Goal: Information Seeking & Learning: Learn about a topic

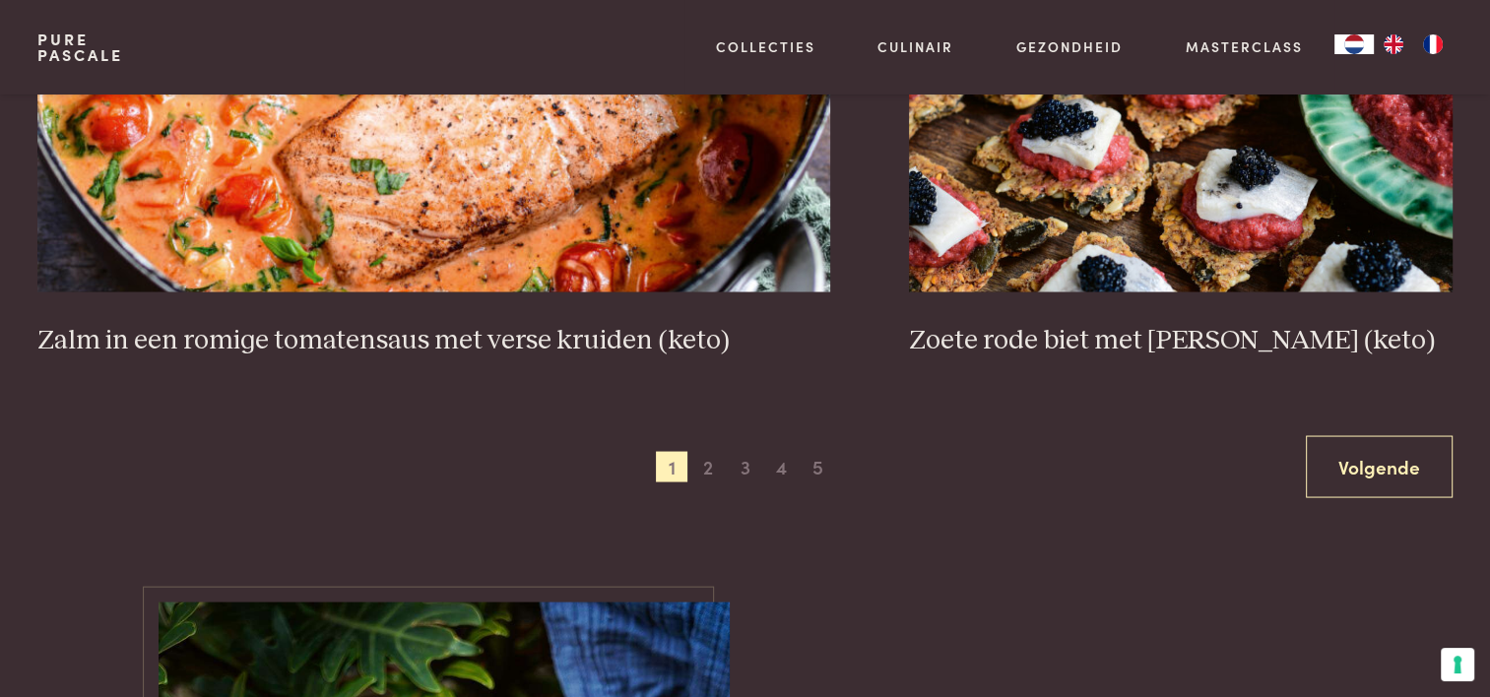
scroll to position [3743, 0]
click at [703, 467] on span "2" at bounding box center [708, 467] width 32 height 32
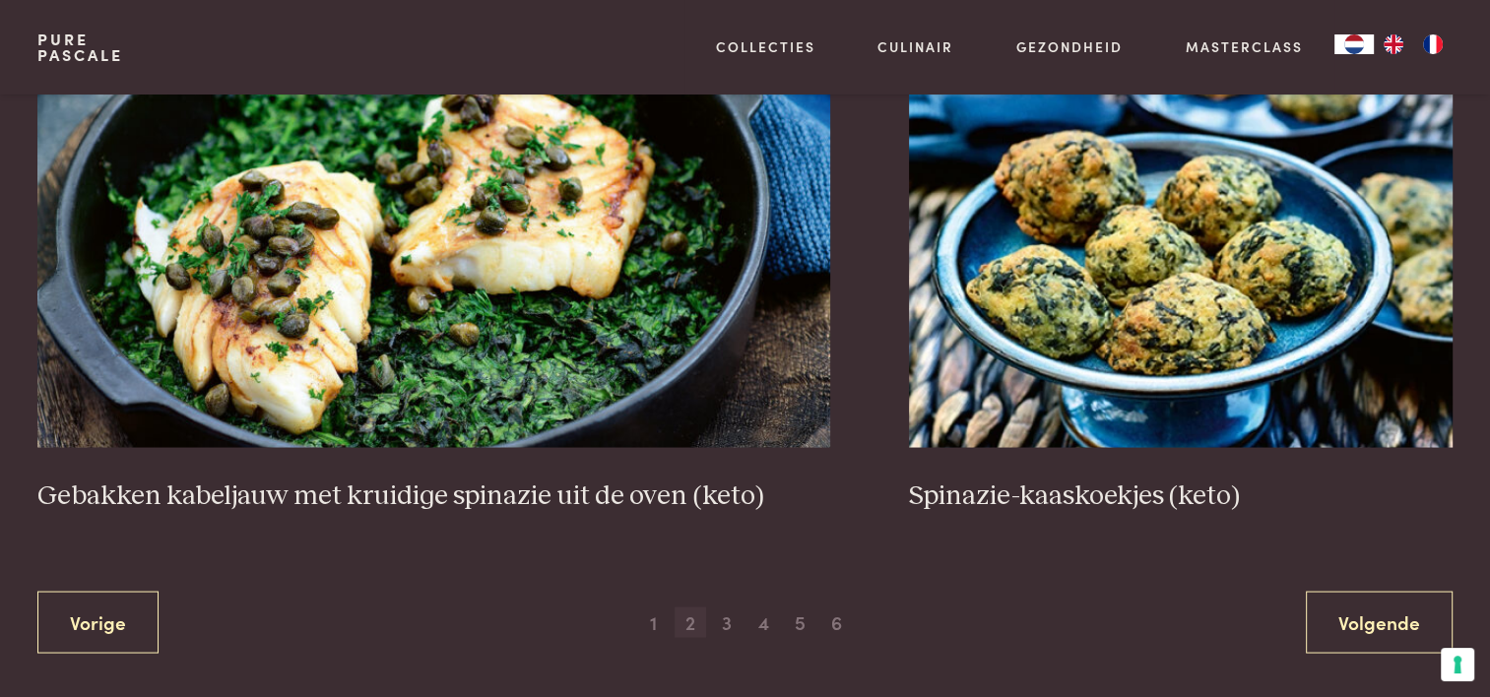
scroll to position [3604, 0]
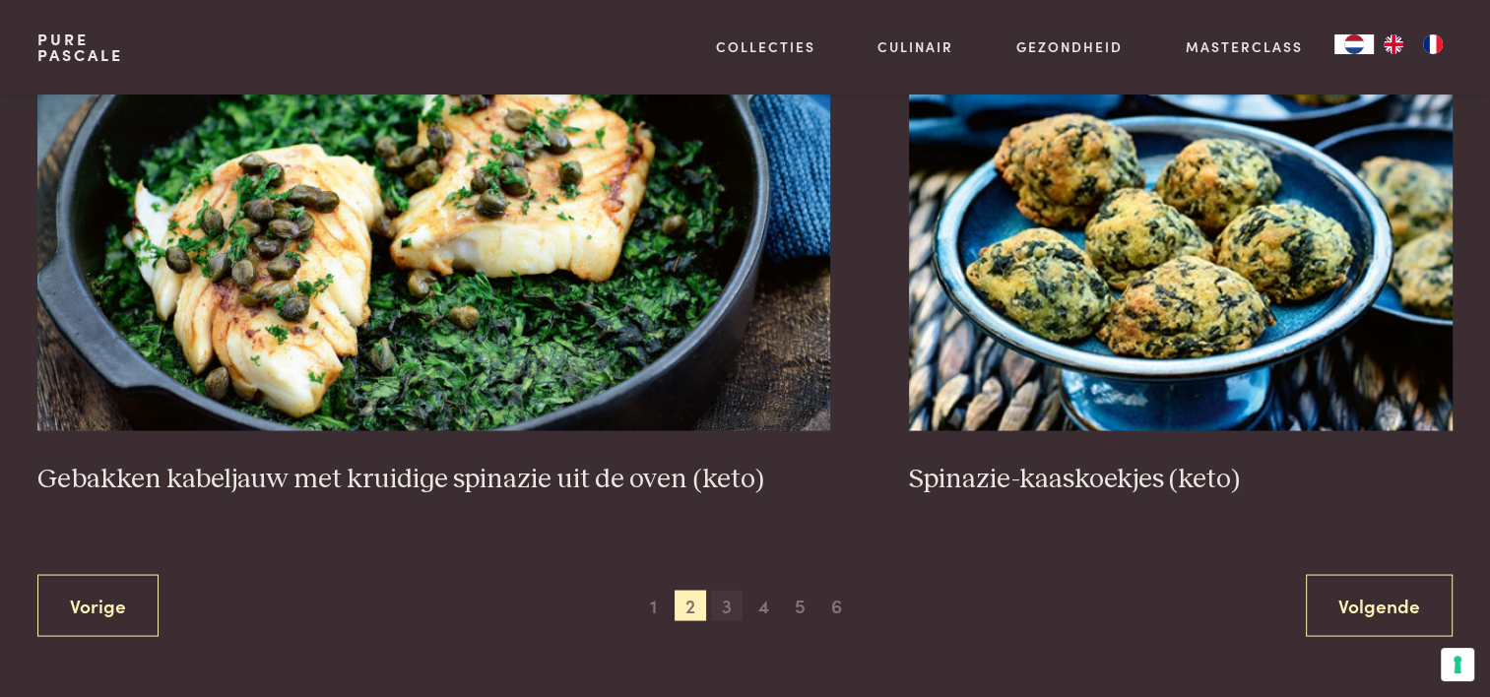
click at [728, 601] on span "3" at bounding box center [727, 606] width 32 height 32
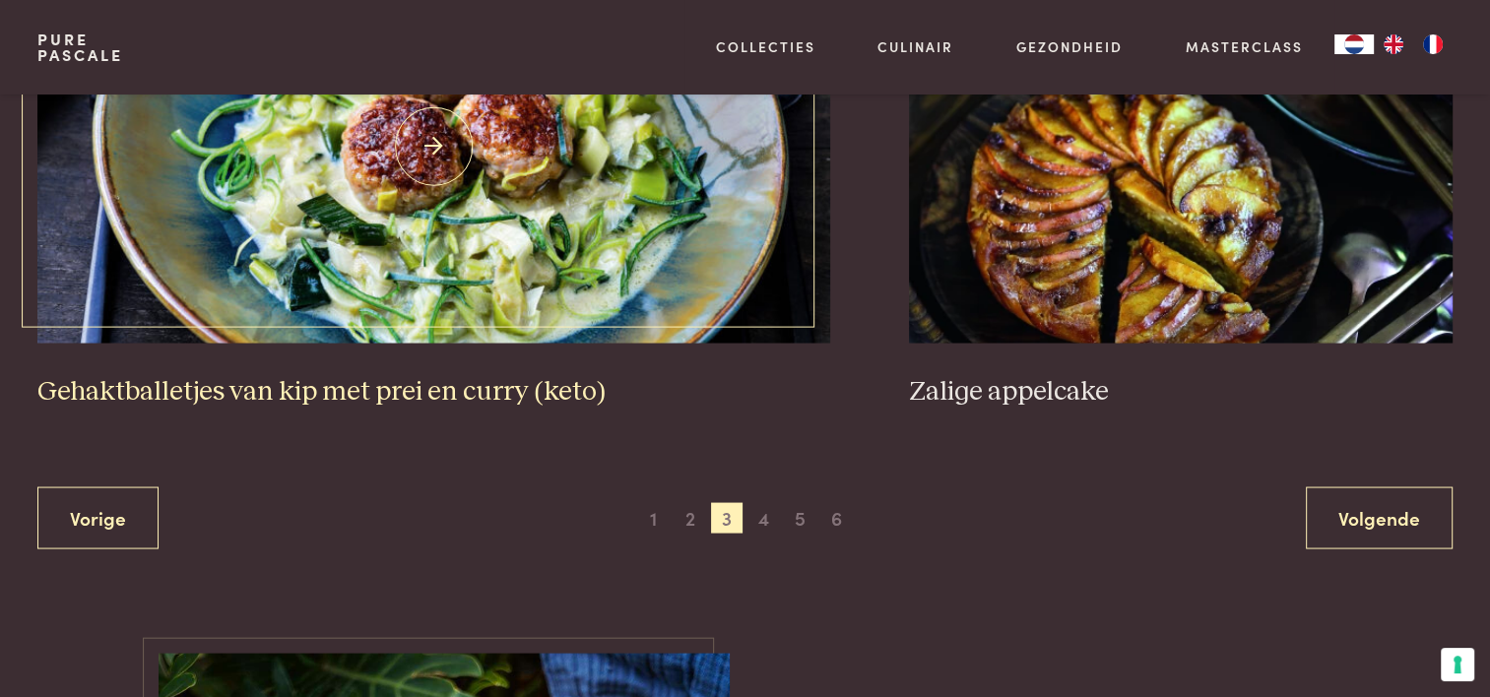
scroll to position [3801, 0]
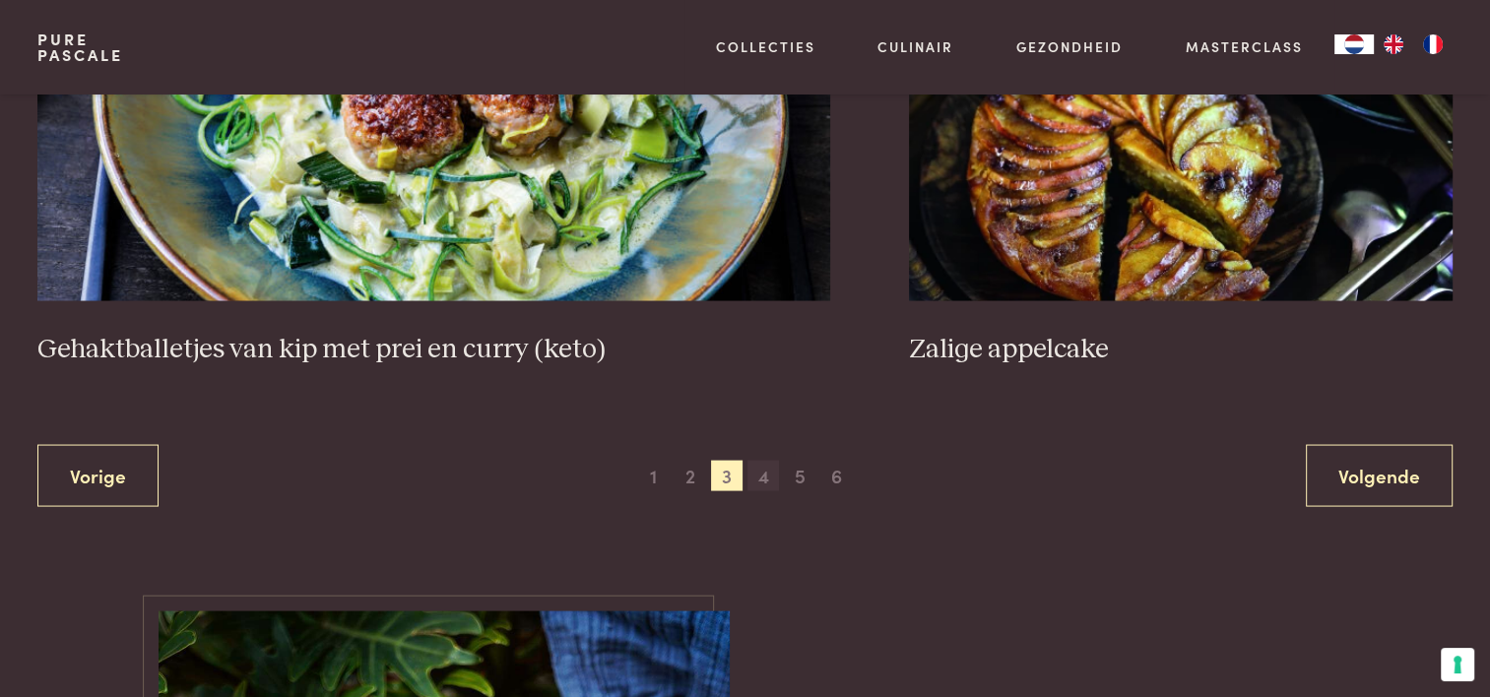
click at [767, 477] on span "4" at bounding box center [764, 477] width 32 height 32
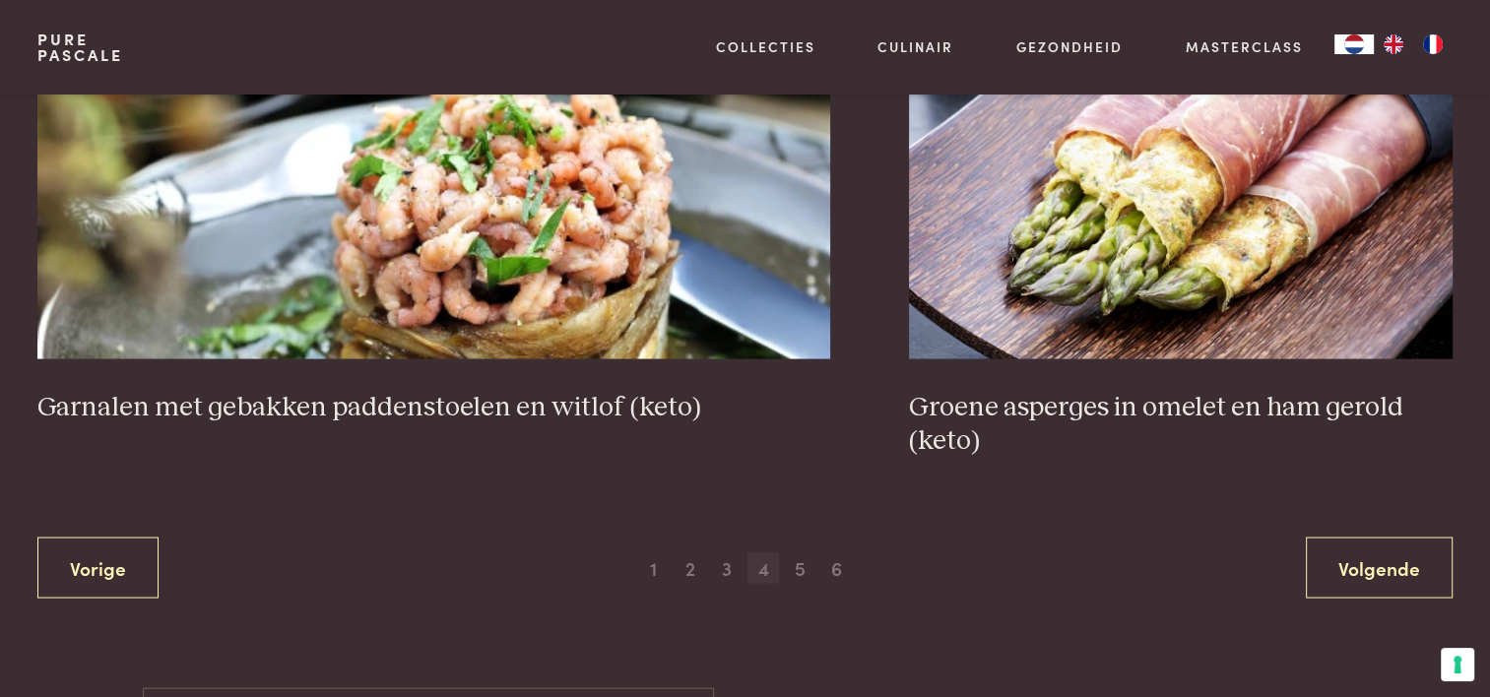
scroll to position [3801, 0]
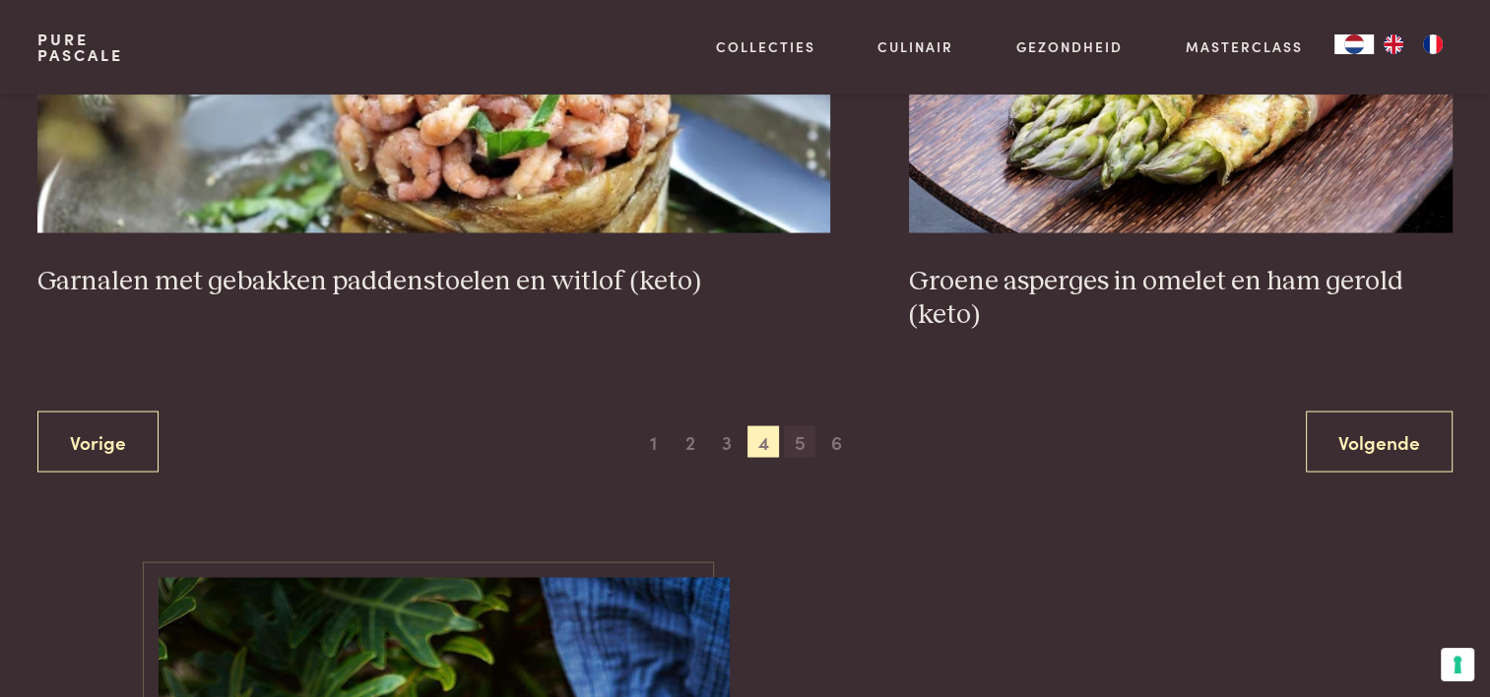
click at [802, 441] on span "5" at bounding box center [800, 442] width 32 height 32
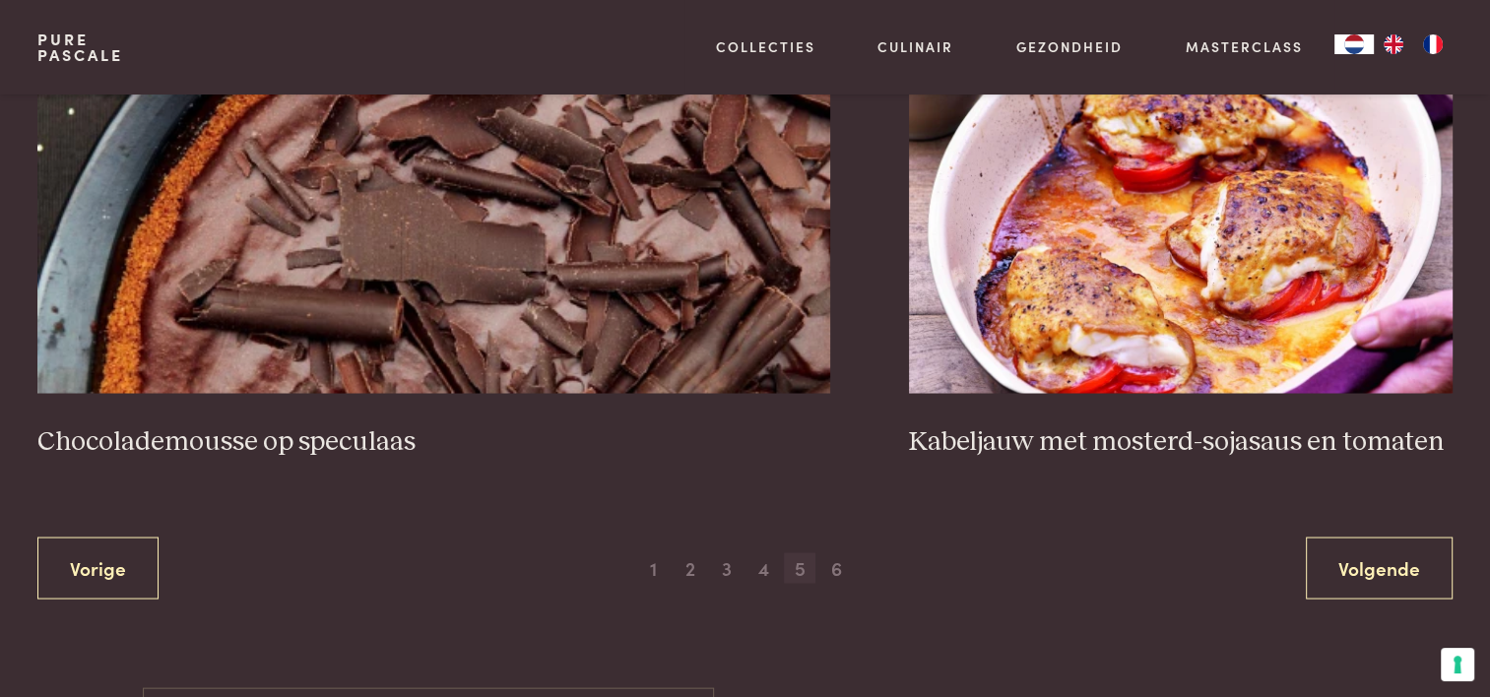
scroll to position [3702, 0]
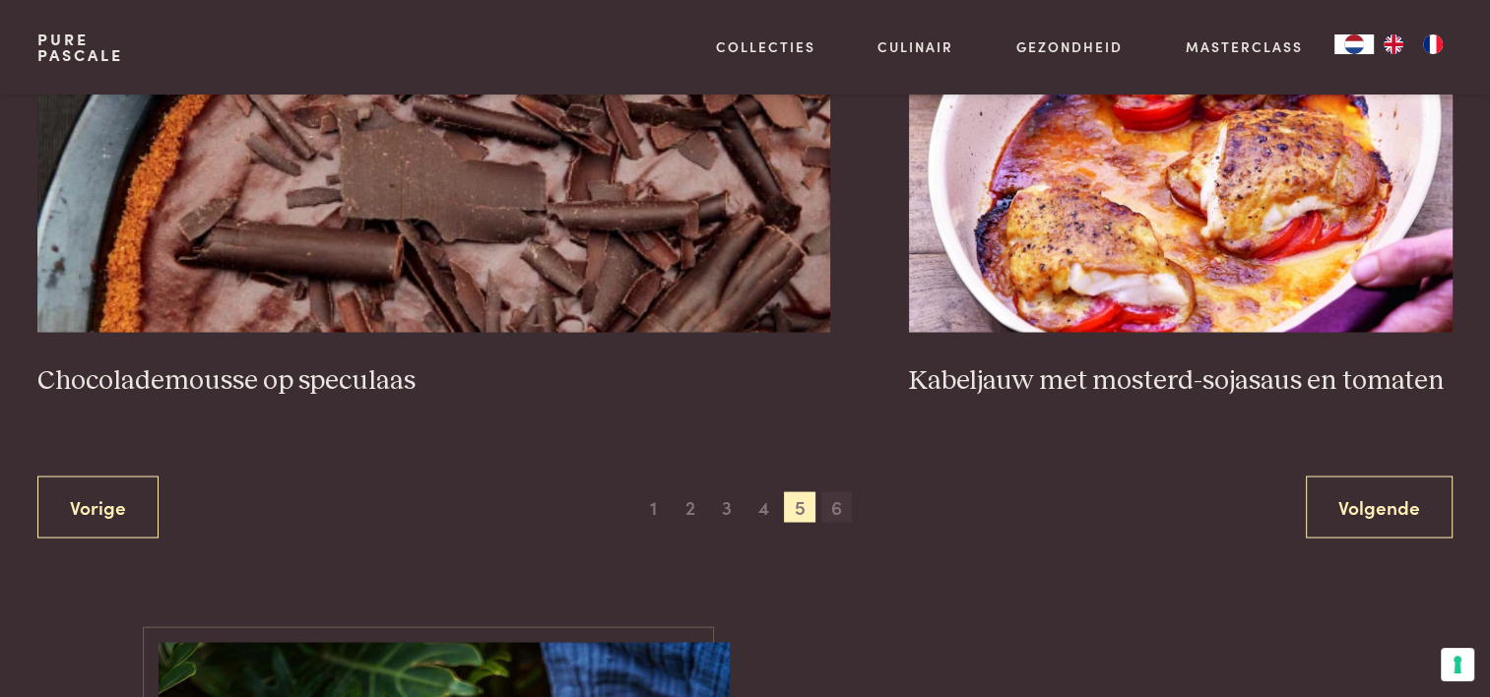
click at [831, 502] on span "6" at bounding box center [837, 507] width 32 height 32
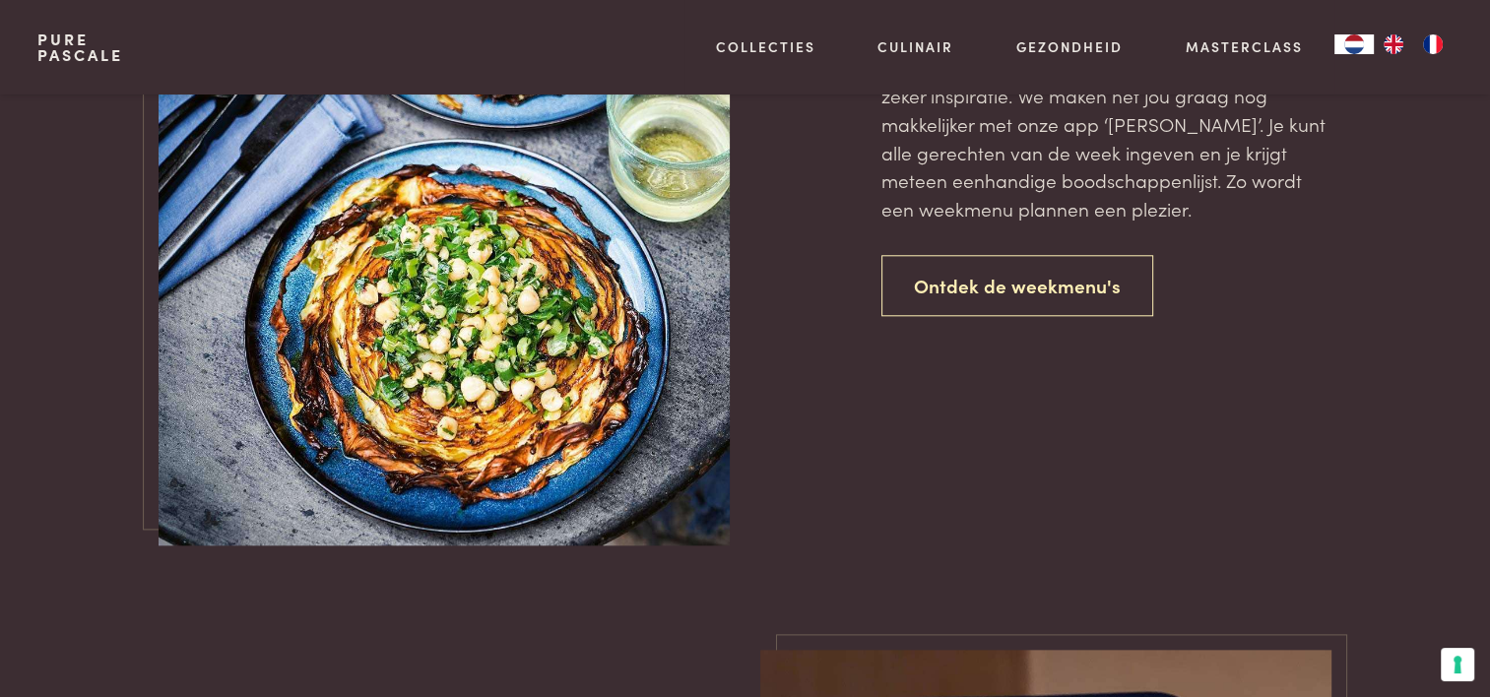
scroll to position [1929, 0]
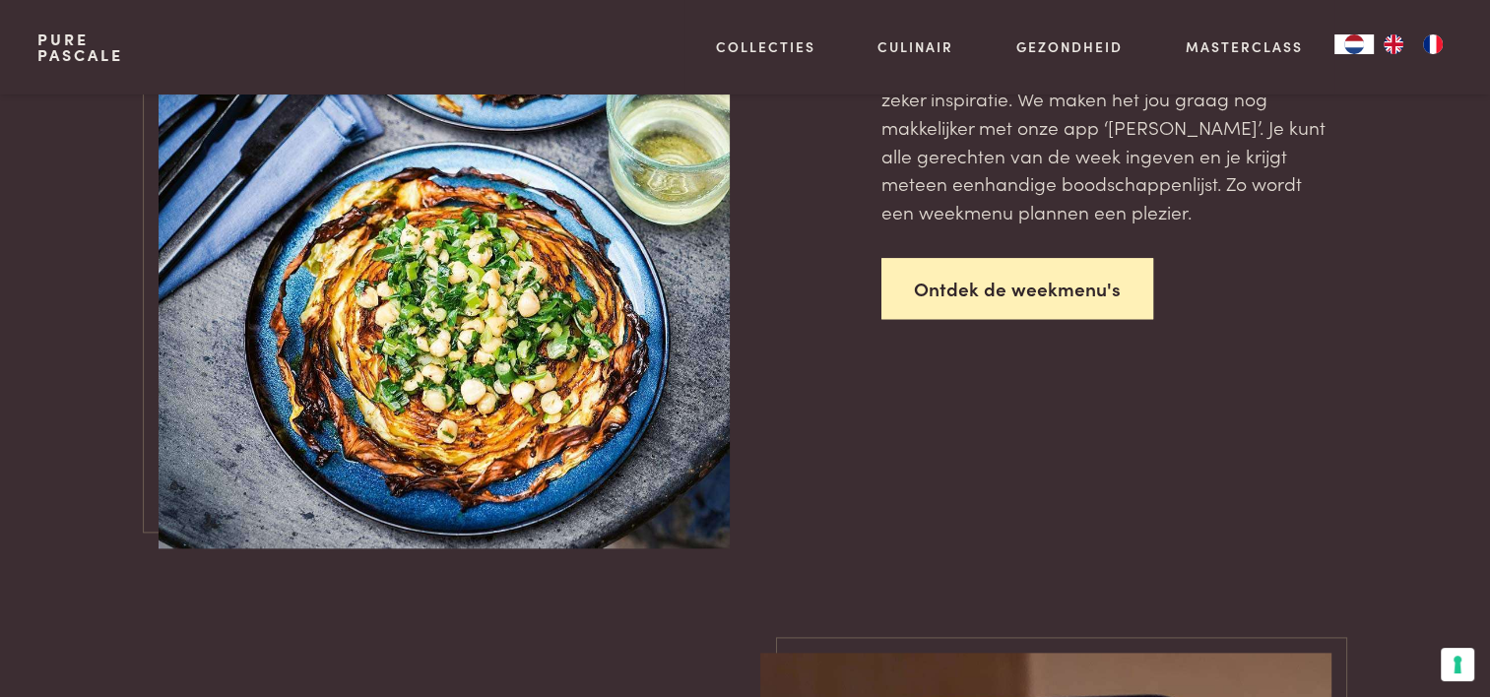
click at [1022, 282] on link "Ontdek de weekmenu's" at bounding box center [1018, 289] width 272 height 62
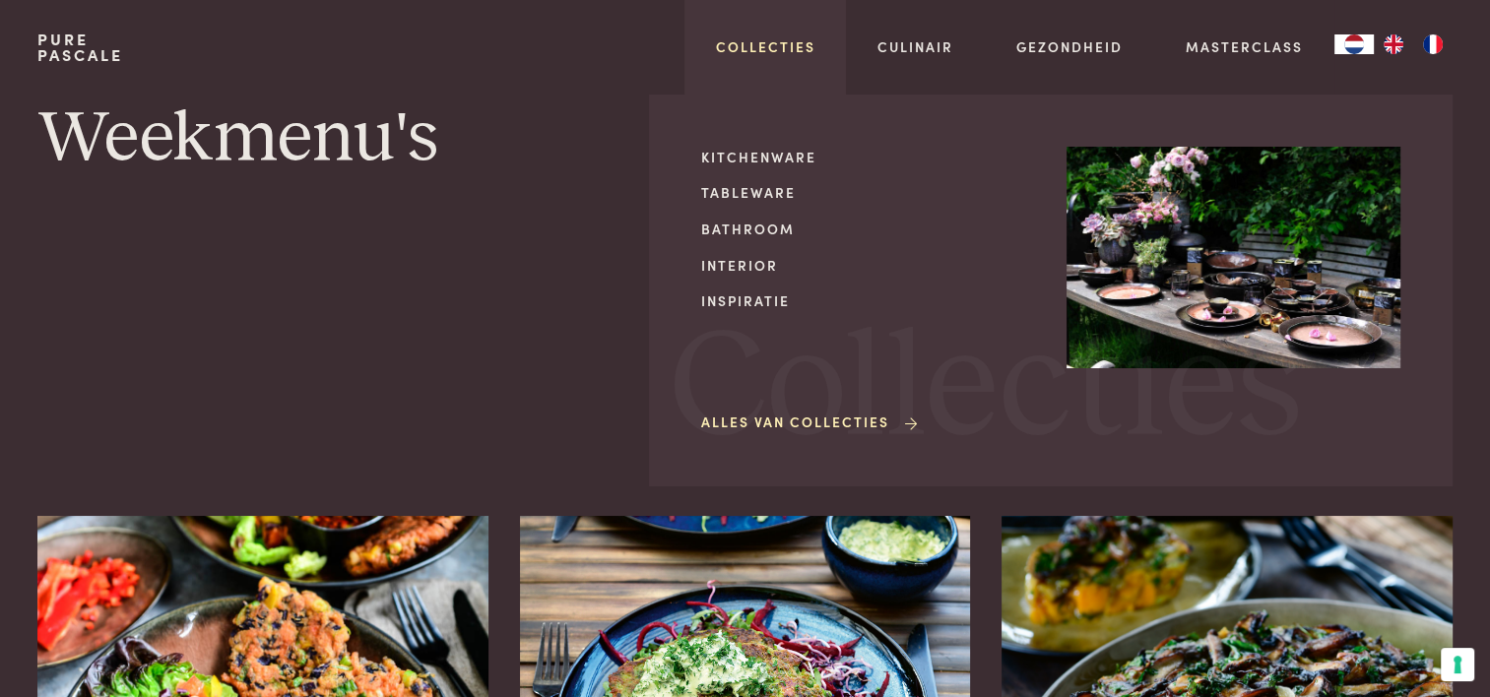
click at [804, 43] on link "Collecties" at bounding box center [765, 46] width 99 height 21
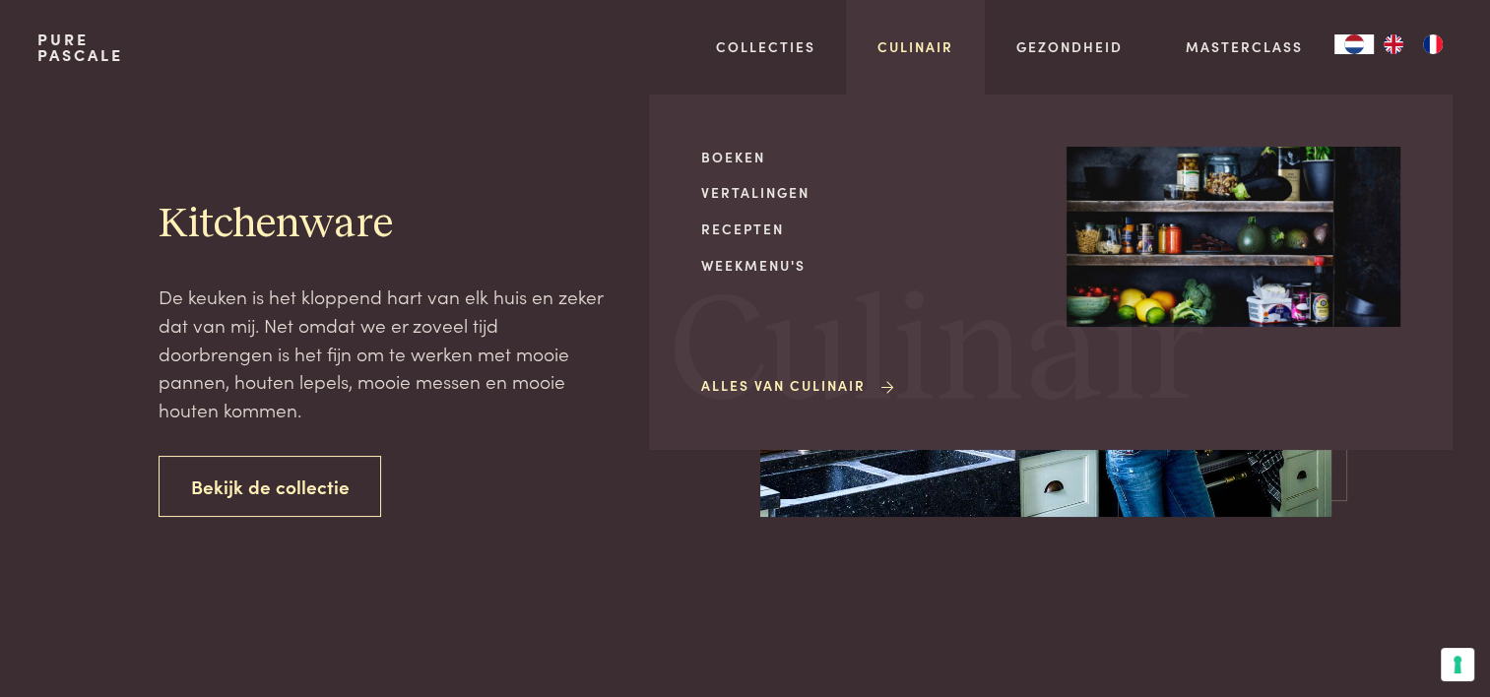
click at [930, 56] on link "Culinair" at bounding box center [916, 46] width 76 height 21
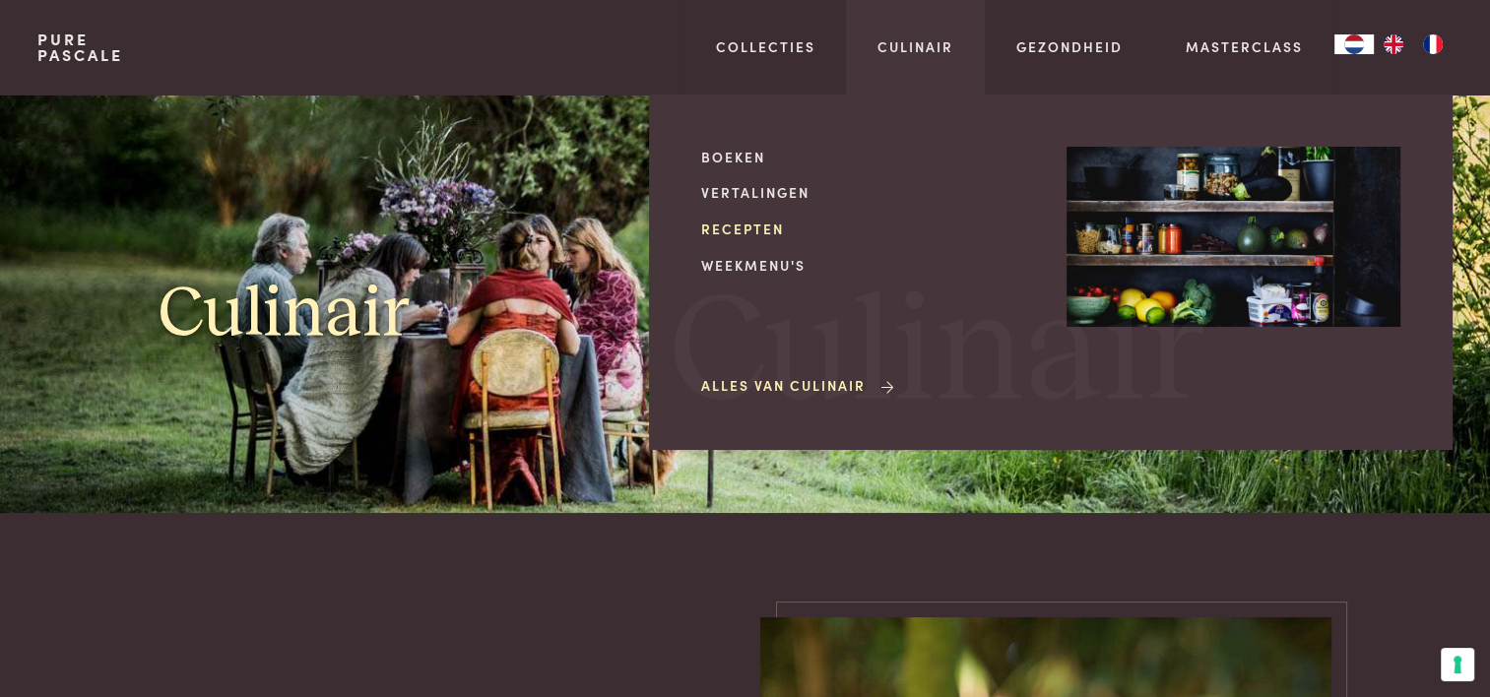
click at [729, 223] on link "Recepten" at bounding box center [868, 229] width 334 height 21
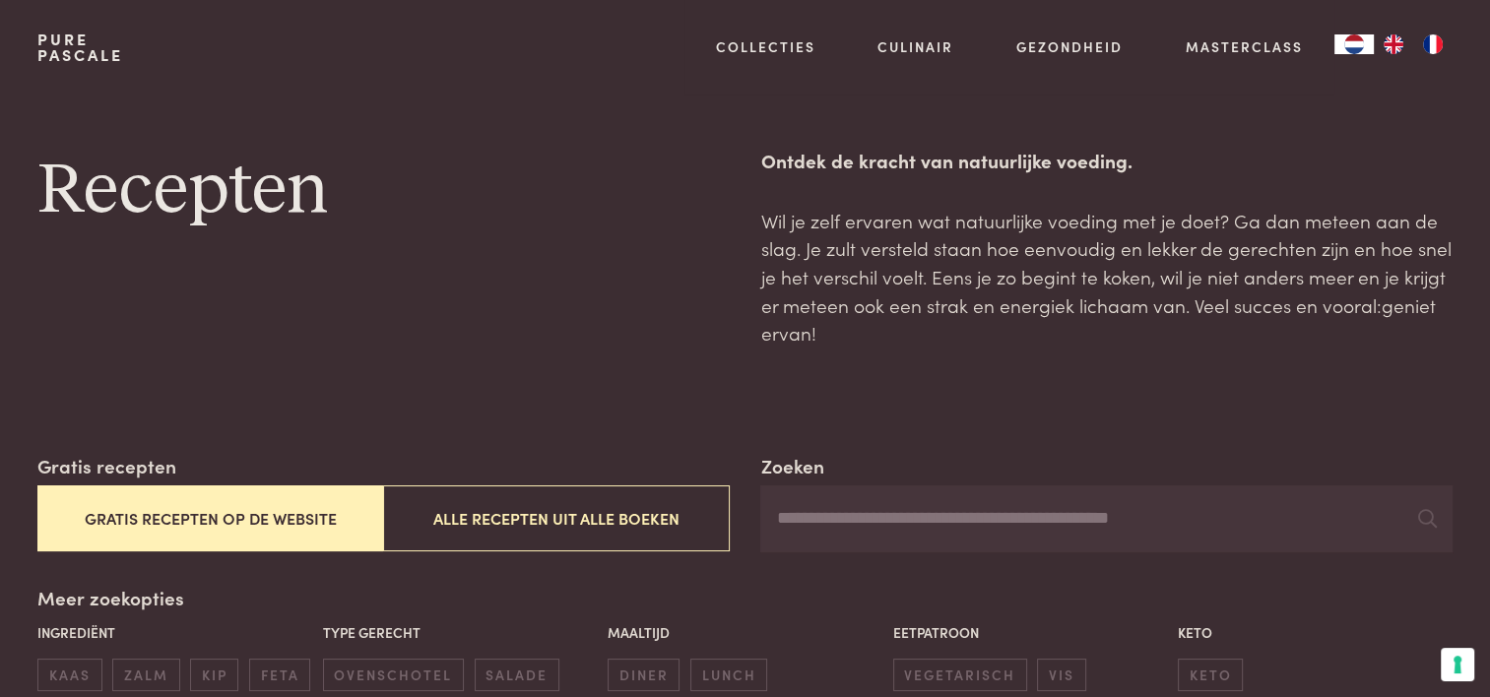
click at [181, 517] on button "Gratis recepten op de website" at bounding box center [210, 519] width 346 height 66
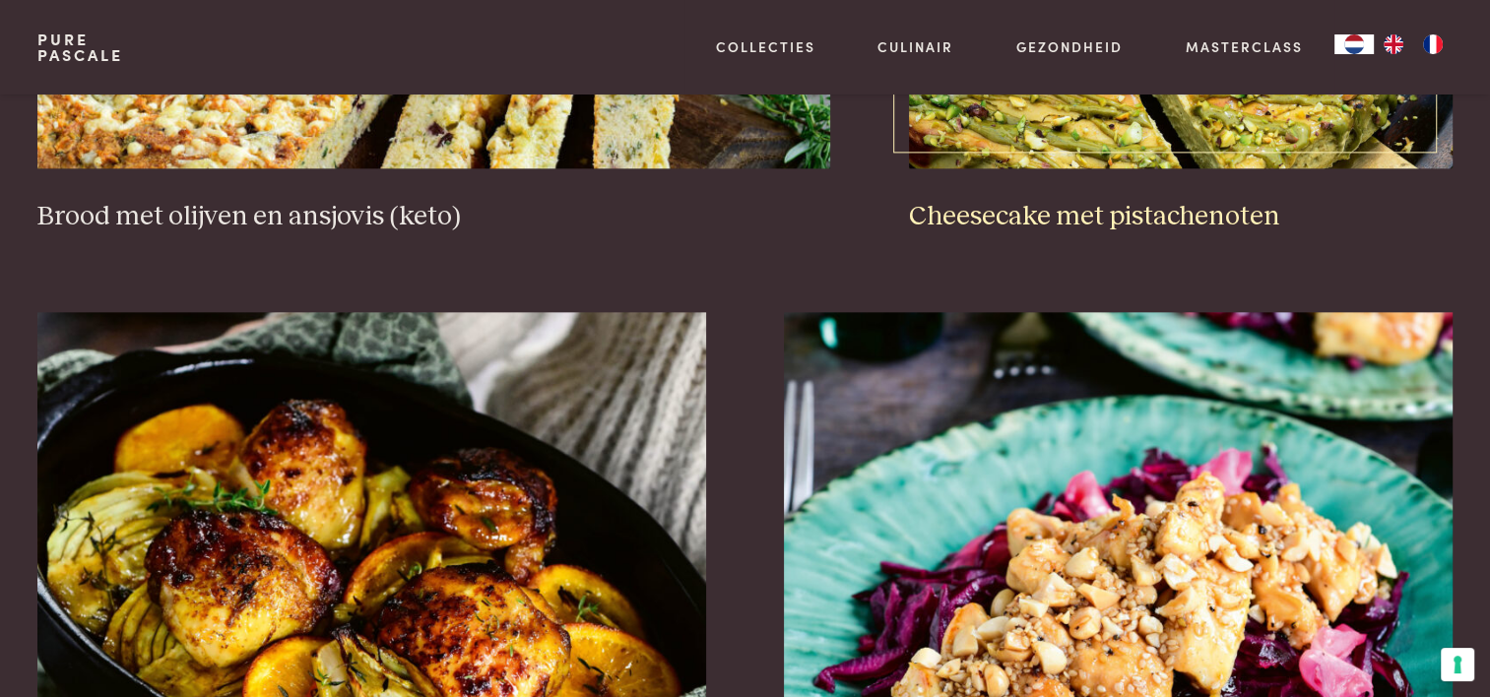
scroll to position [2422, 0]
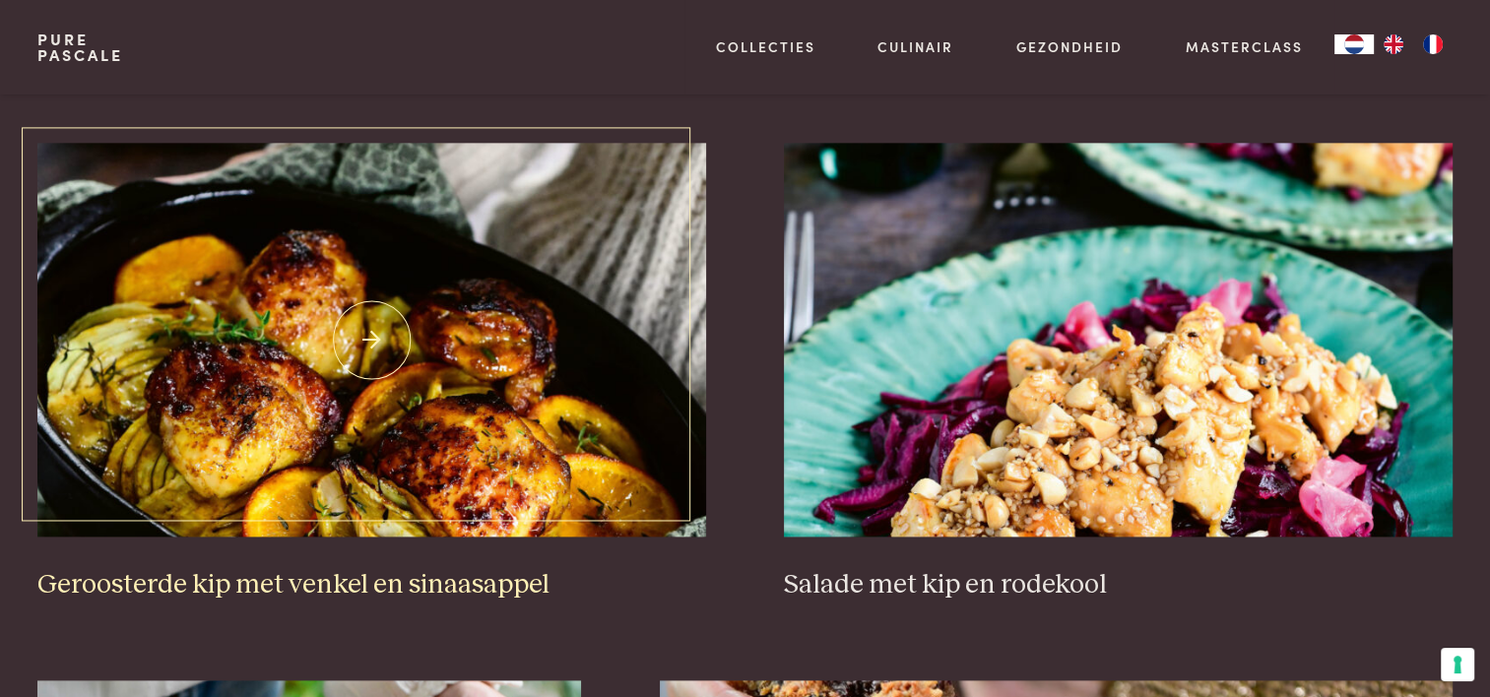
click at [241, 385] on img at bounding box center [371, 340] width 668 height 394
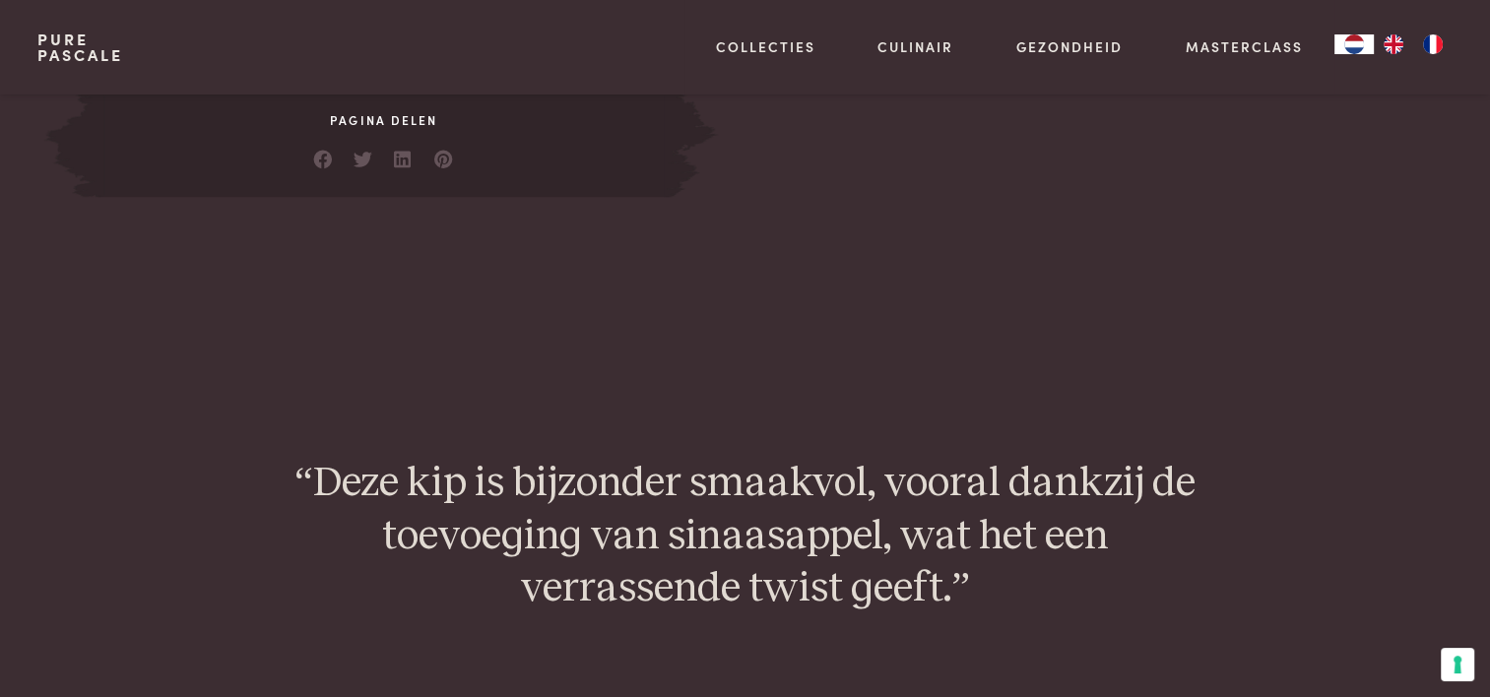
scroll to position [1871, 0]
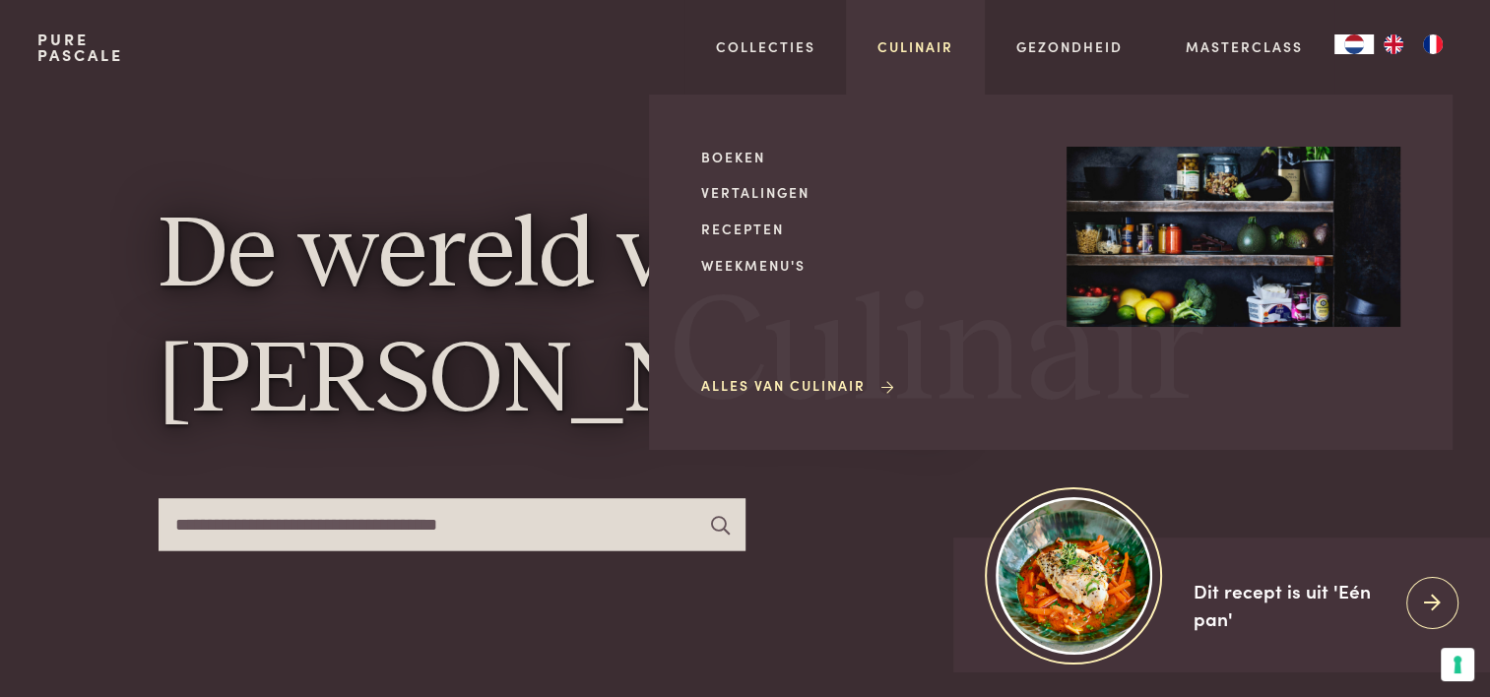
click at [908, 43] on link "Culinair" at bounding box center [916, 46] width 76 height 21
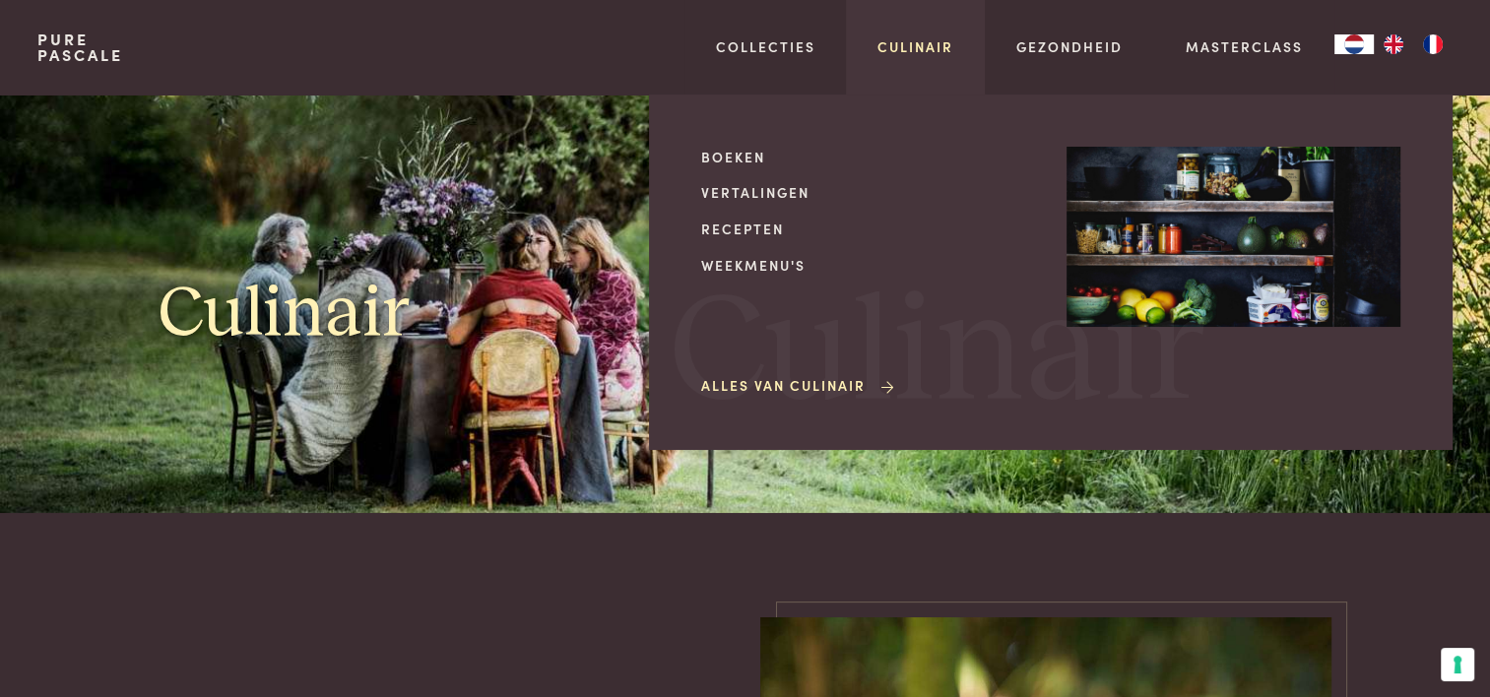
click at [906, 39] on link "Culinair" at bounding box center [916, 46] width 76 height 21
click at [902, 41] on link "Culinair" at bounding box center [916, 46] width 76 height 21
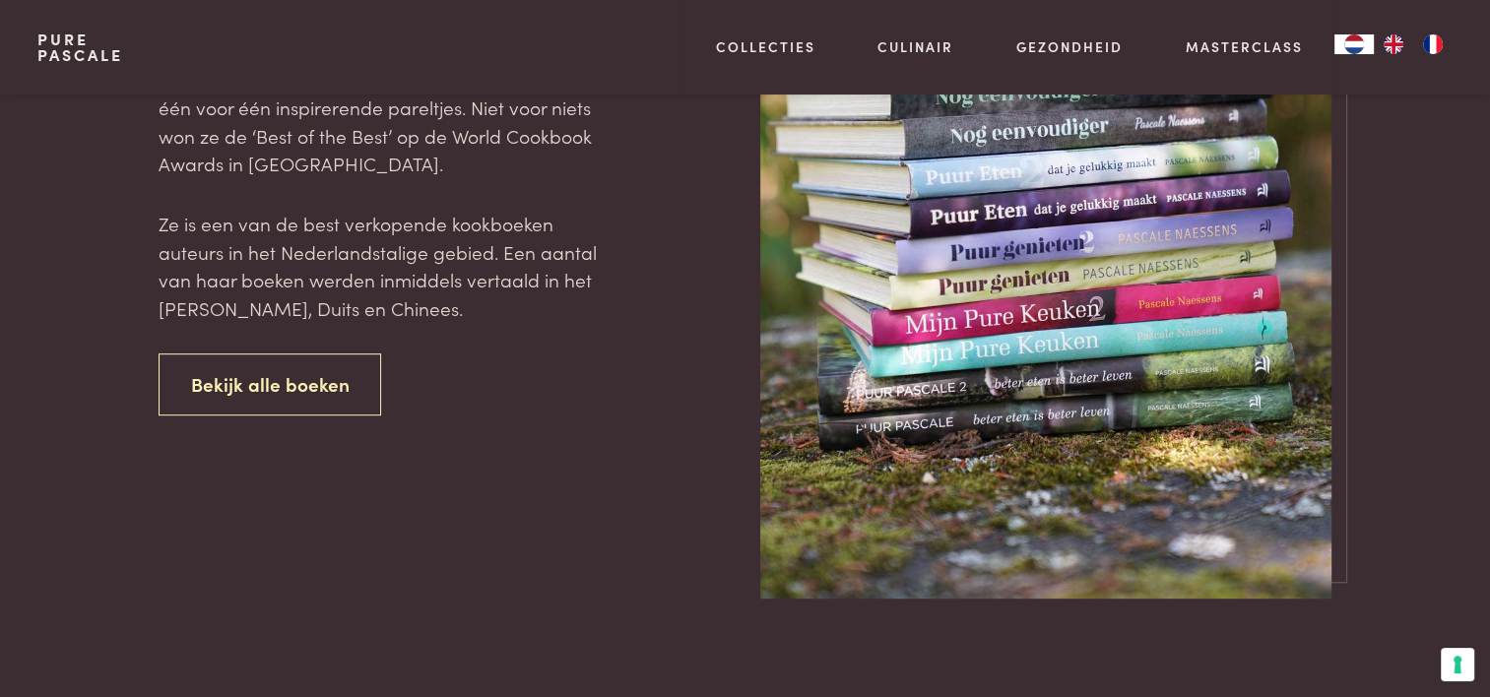
scroll to position [886, 0]
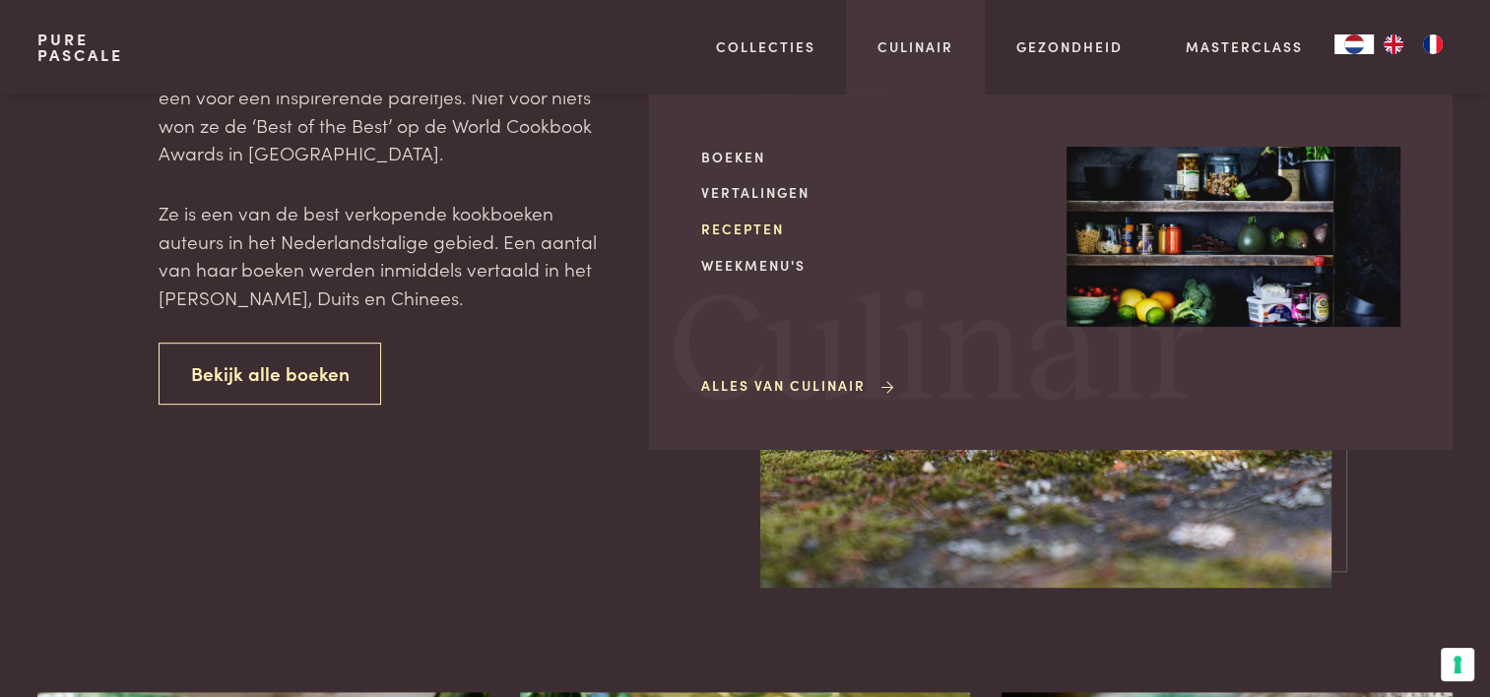
click at [745, 229] on link "Recepten" at bounding box center [868, 229] width 334 height 21
